Goal: Task Accomplishment & Management: Use online tool/utility

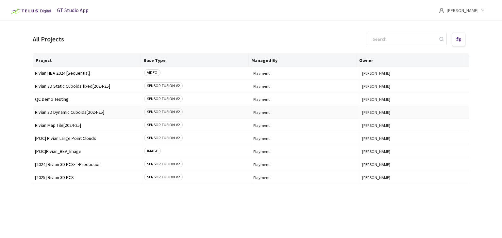
click at [80, 114] on span "Rivian 3D Dynamic Cuboids[2024-25]" at bounding box center [87, 112] width 105 height 5
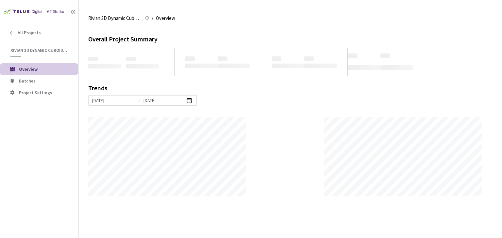
scroll to position [238, 502]
click at [31, 81] on span "Batches" at bounding box center [27, 81] width 17 height 6
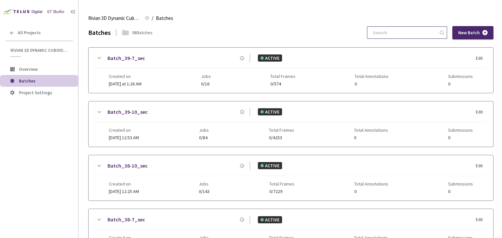
click at [421, 35] on input at bounding box center [404, 33] width 70 height 12
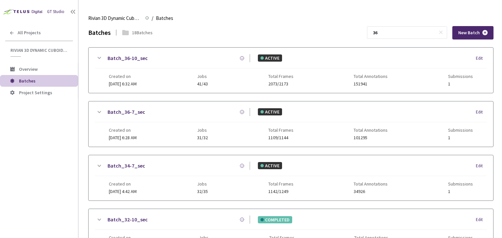
type input "36"
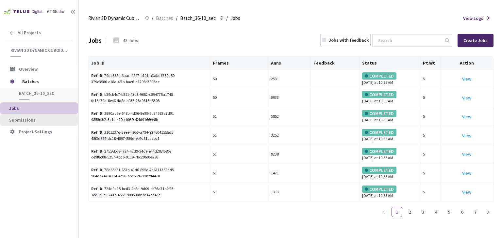
click at [23, 118] on span "Submissions" at bounding box center [22, 120] width 26 height 6
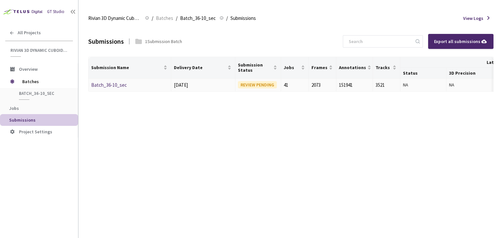
click at [118, 85] on link "Batch_36-10_sec" at bounding box center [109, 85] width 36 height 6
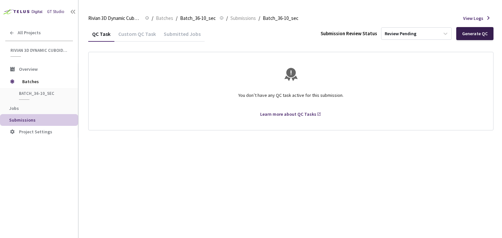
click at [476, 33] on div "Generate QC" at bounding box center [474, 33] width 25 height 5
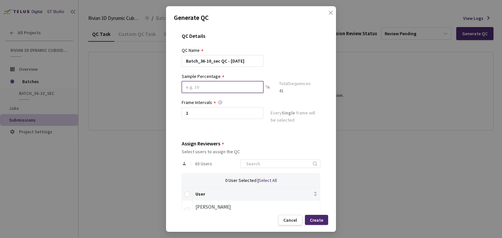
click at [195, 86] on input at bounding box center [223, 87] width 82 height 12
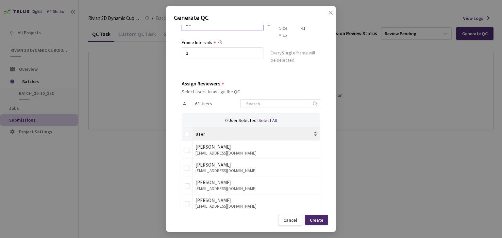
scroll to position [65, 0]
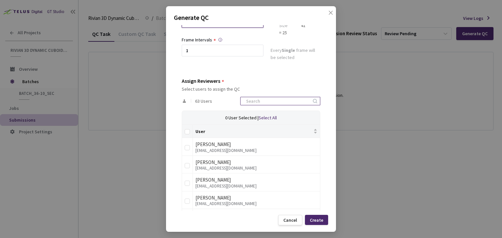
type input "60"
click at [267, 103] on input at bounding box center [277, 101] width 70 height 8
type input "rivian"
click at [186, 134] on label at bounding box center [187, 131] width 5 height 7
click at [186, 134] on input "Select all" at bounding box center [187, 131] width 5 height 5
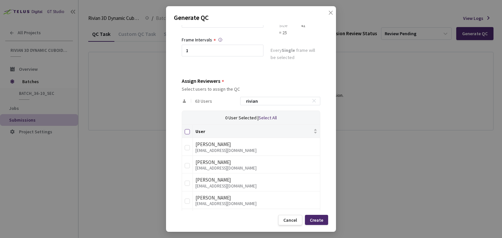
checkbox input "true"
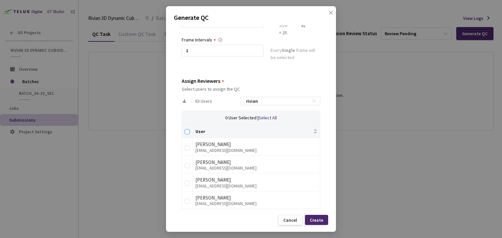
checkbox input "true"
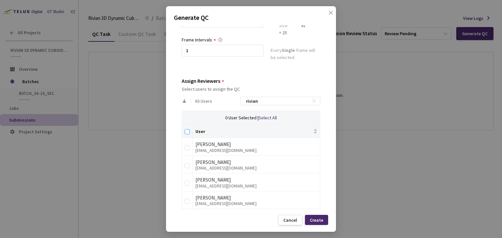
checkbox input "true"
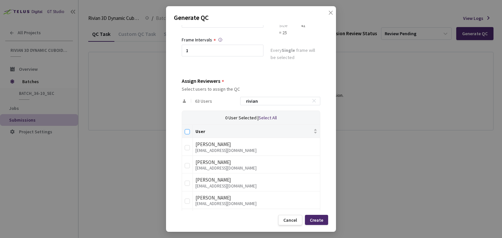
checkbox input "true"
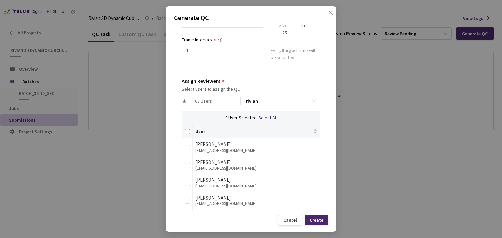
checkbox input "true"
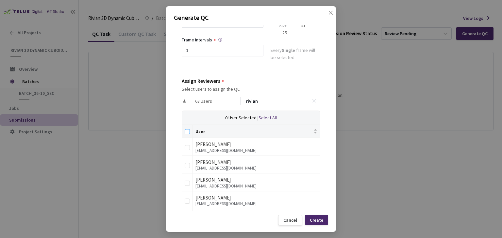
checkbox input "true"
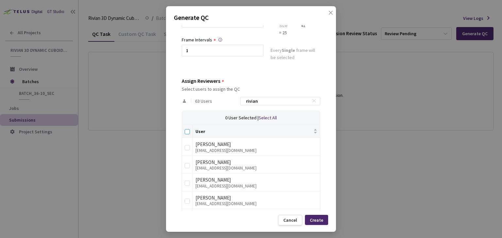
checkbox input "true"
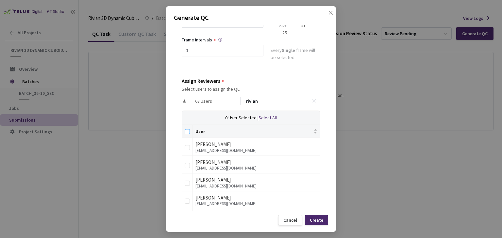
checkbox input "true"
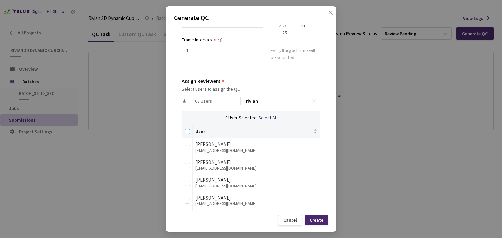
checkbox input "true"
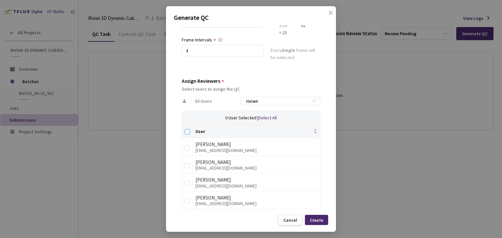
checkbox input "true"
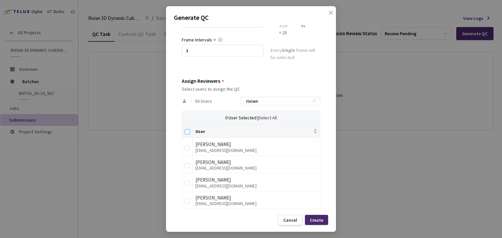
checkbox input "true"
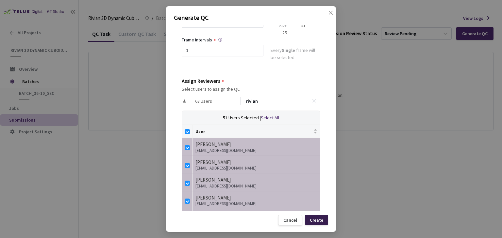
click at [323, 221] on div "Create" at bounding box center [316, 220] width 23 height 10
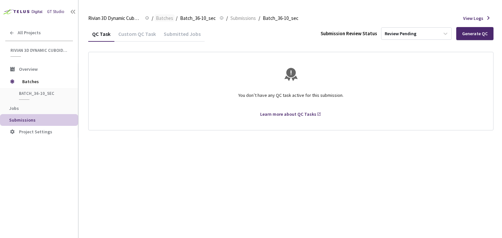
click at [158, 16] on span "Batches" at bounding box center [164, 18] width 17 height 8
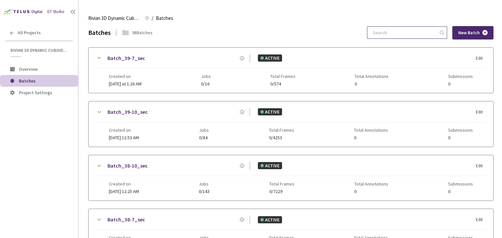
click at [413, 37] on input at bounding box center [404, 33] width 70 height 12
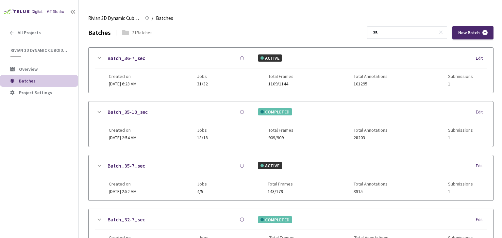
type input "35"
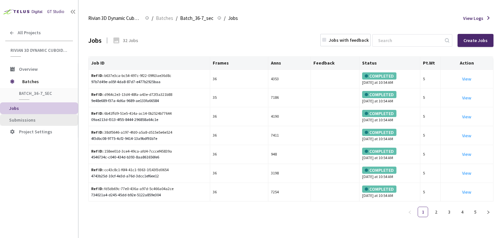
click at [26, 120] on span "Submissions" at bounding box center [22, 120] width 26 height 6
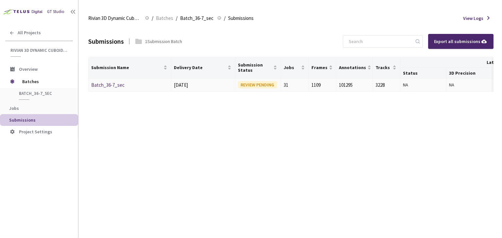
click at [109, 86] on link "Batch_36-7_sec" at bounding box center [107, 85] width 33 height 6
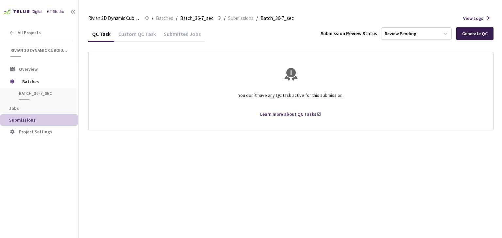
click at [473, 33] on div "Generate QC" at bounding box center [474, 33] width 25 height 5
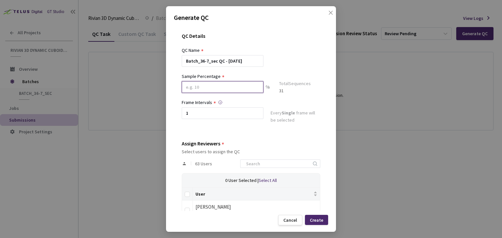
drag, startPoint x: 227, startPoint y: 86, endPoint x: 234, endPoint y: 84, distance: 7.5
click at [227, 86] on input at bounding box center [223, 87] width 82 height 12
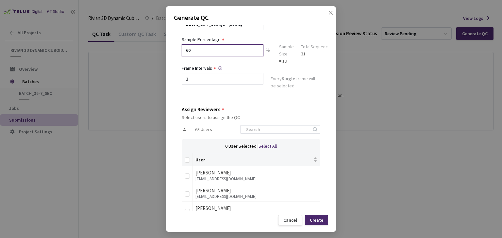
scroll to position [65, 0]
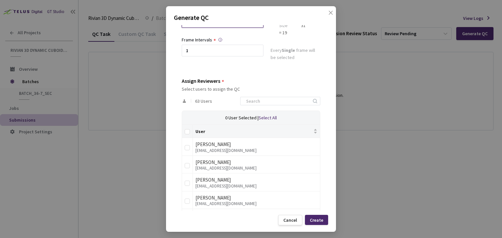
type input "60"
click at [267, 106] on div "63 Users" at bounding box center [251, 101] width 139 height 19
click at [271, 102] on input at bounding box center [277, 101] width 70 height 8
type input "rivian"
click at [186, 130] on input "Select all" at bounding box center [187, 131] width 5 height 5
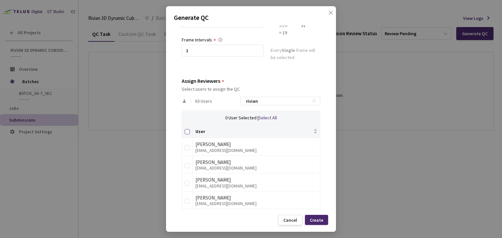
checkbox input "true"
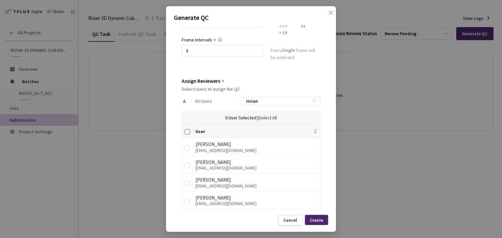
checkbox input "true"
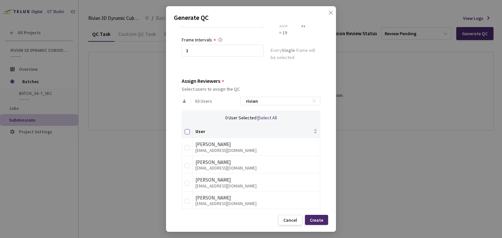
checkbox input "true"
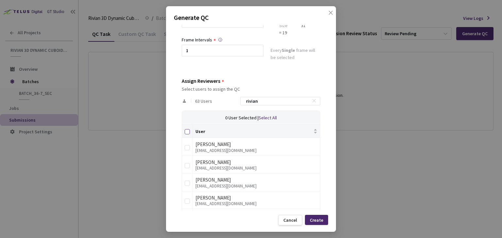
checkbox input "true"
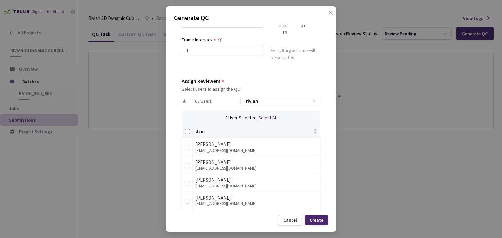
checkbox input "true"
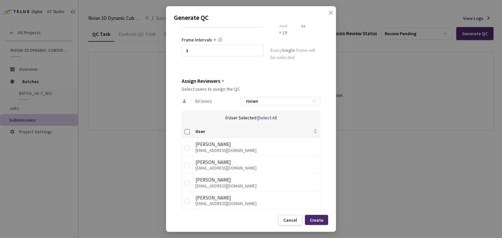
checkbox input "true"
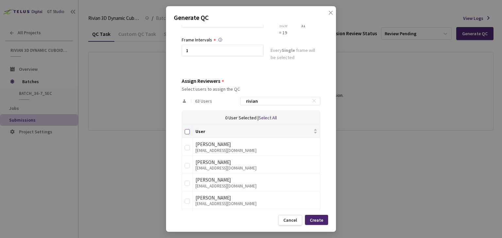
checkbox input "true"
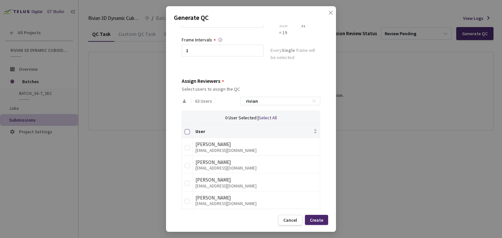
checkbox input "true"
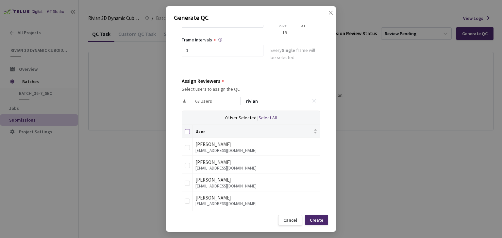
checkbox input "true"
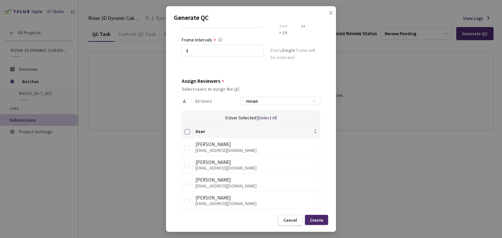
checkbox input "true"
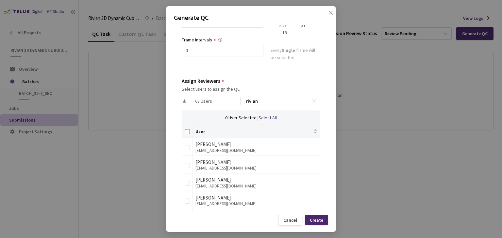
checkbox input "true"
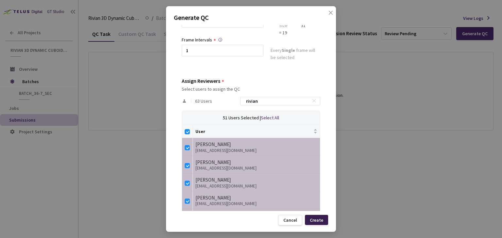
click at [320, 218] on div "Create" at bounding box center [316, 220] width 13 height 5
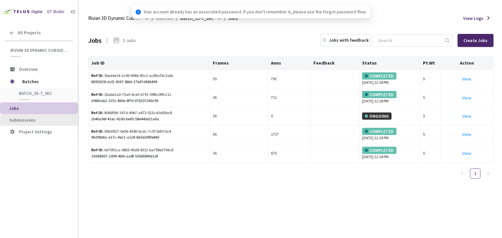
click at [49, 120] on span "Submissions" at bounding box center [41, 121] width 64 height 6
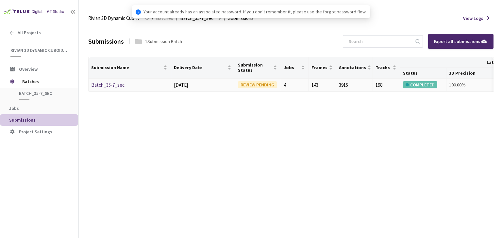
click at [115, 83] on link "Batch_35-7_sec" at bounding box center [107, 85] width 33 height 6
